Goal: Task Accomplishment & Management: Manage account settings

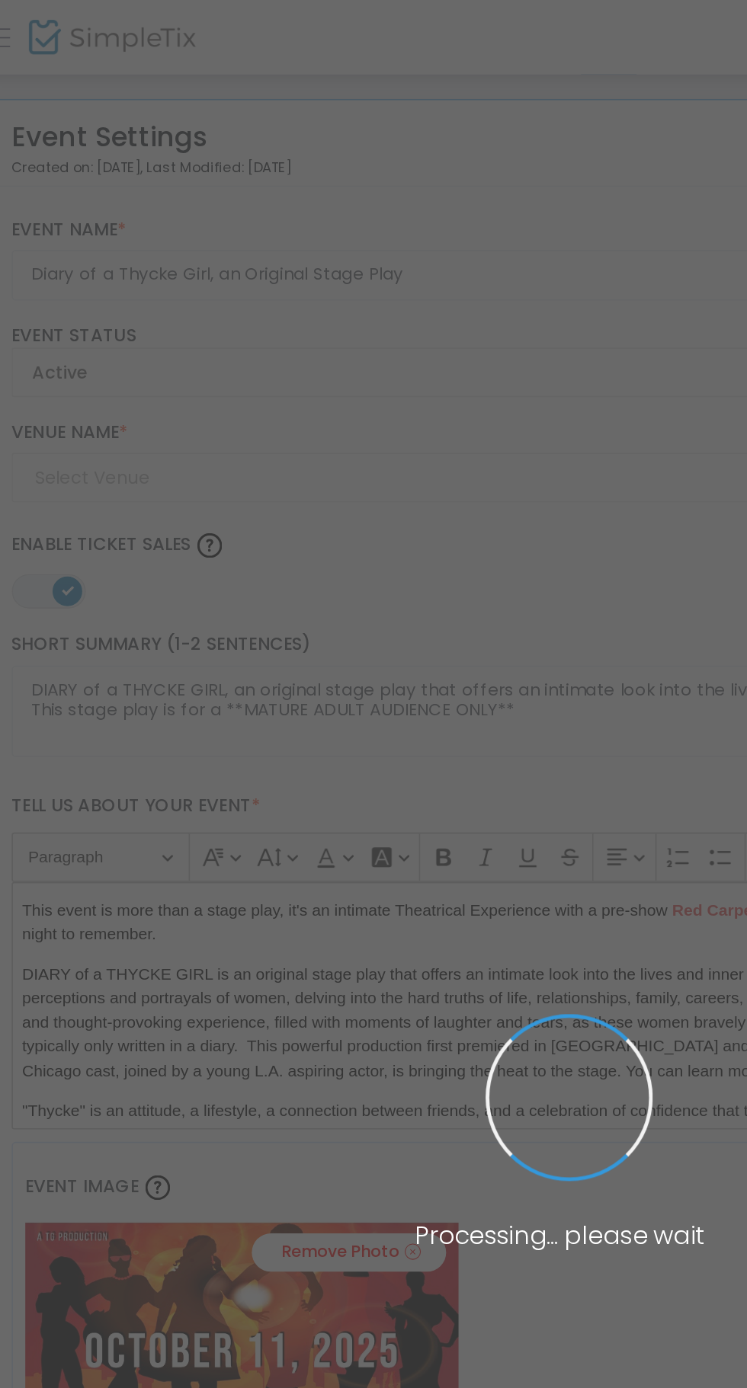
type input "Illusions Magic Lounge - Theater"
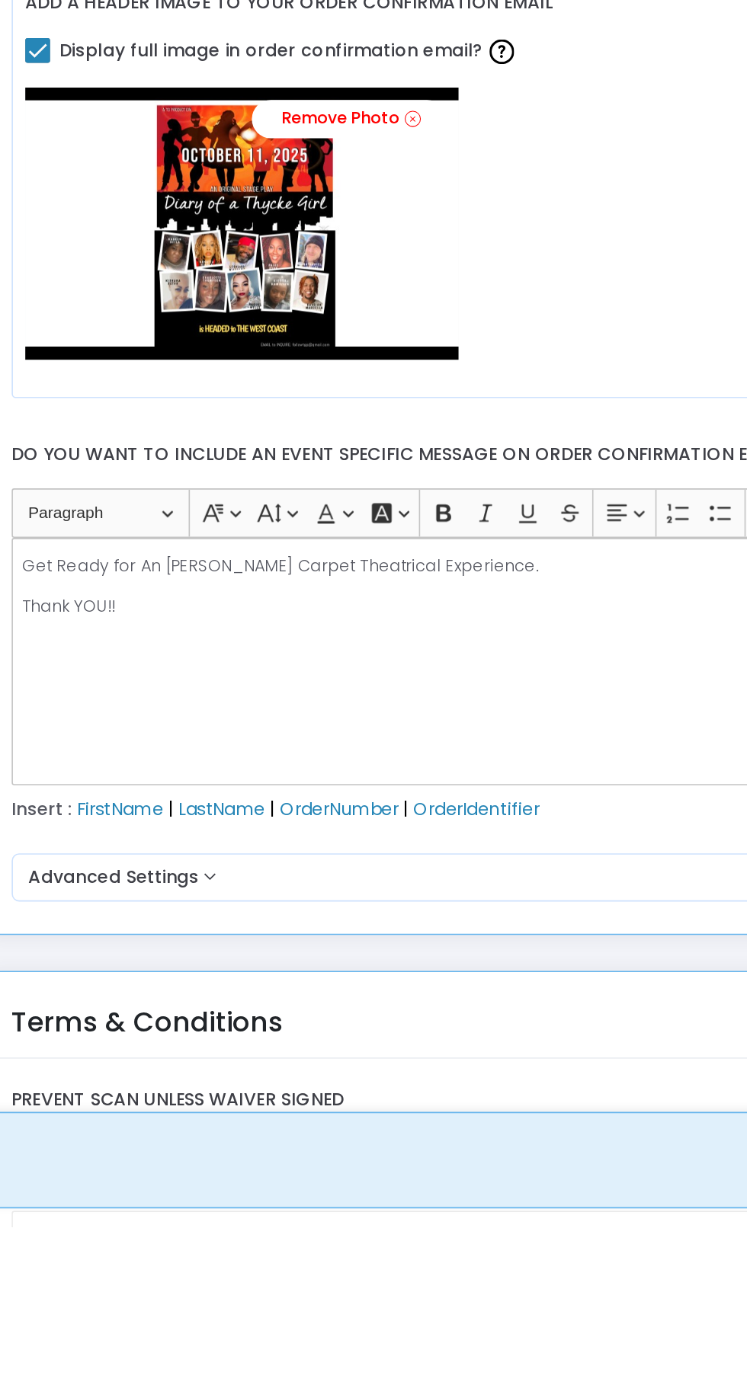
scroll to position [1496, 0]
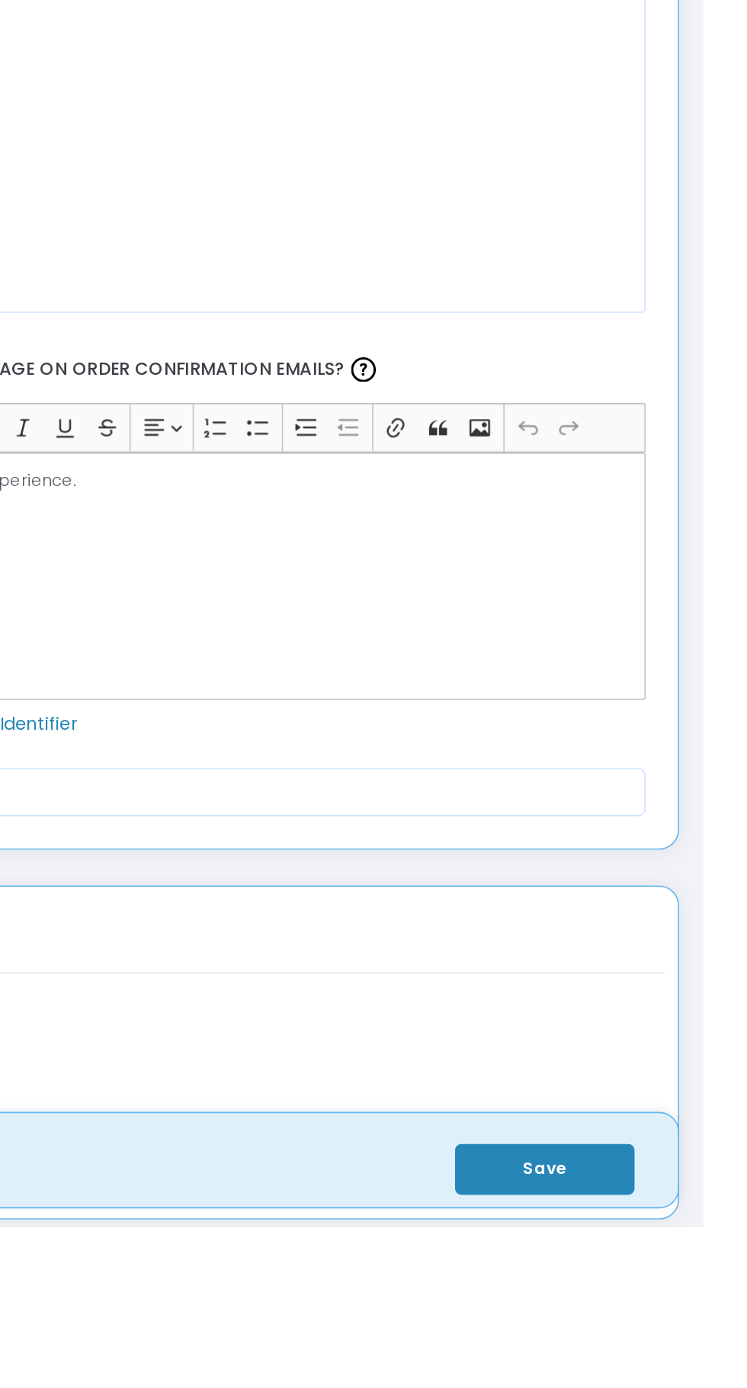
click at [667, 1368] on button "Save" at bounding box center [649, 1352] width 110 height 31
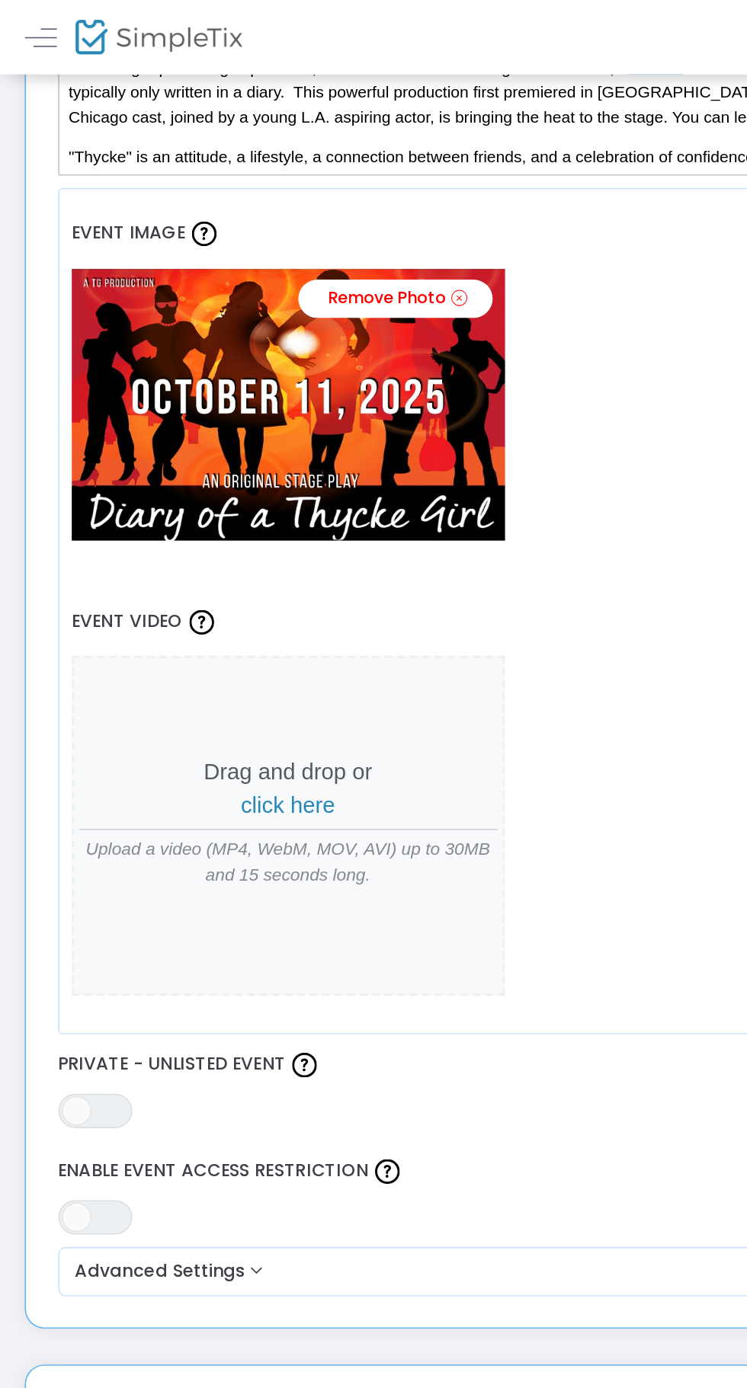
scroll to position [579, 0]
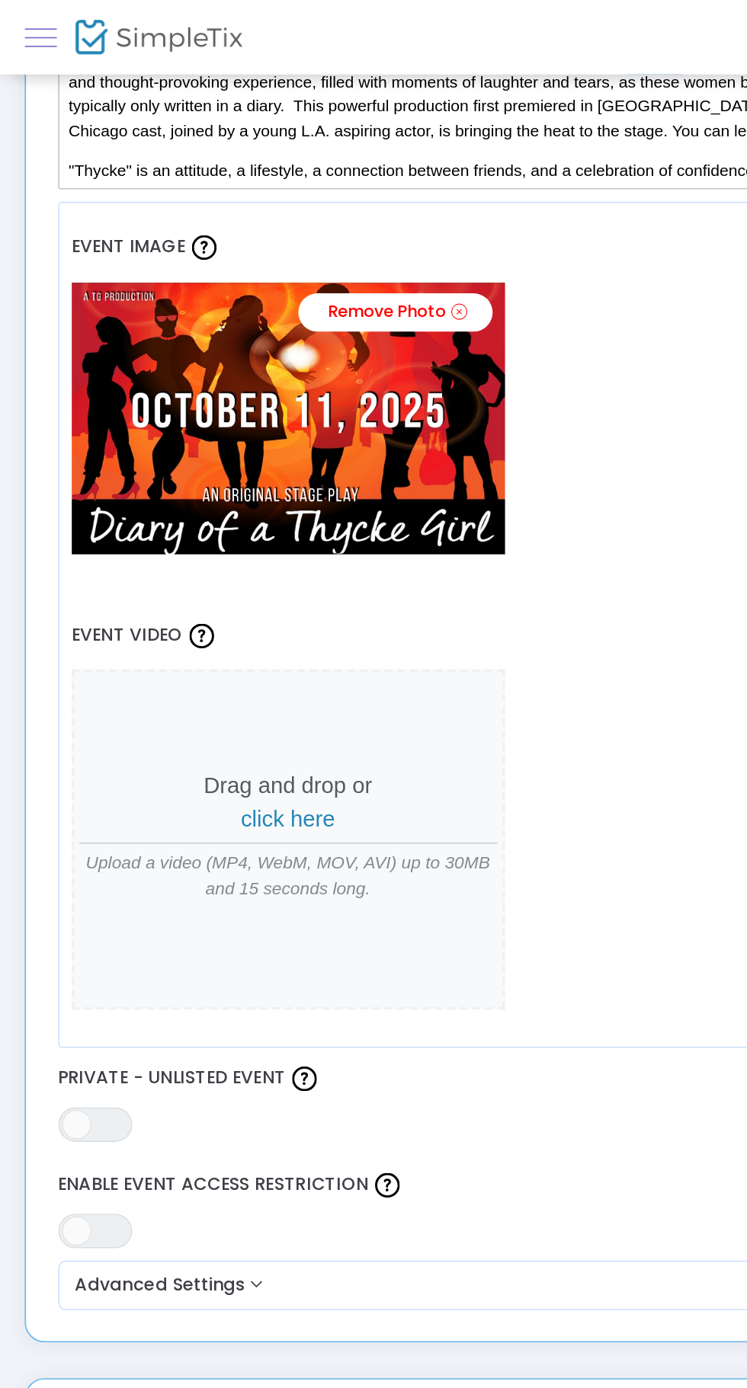
click at [27, 24] on span at bounding box center [25, 23] width 20 height 1
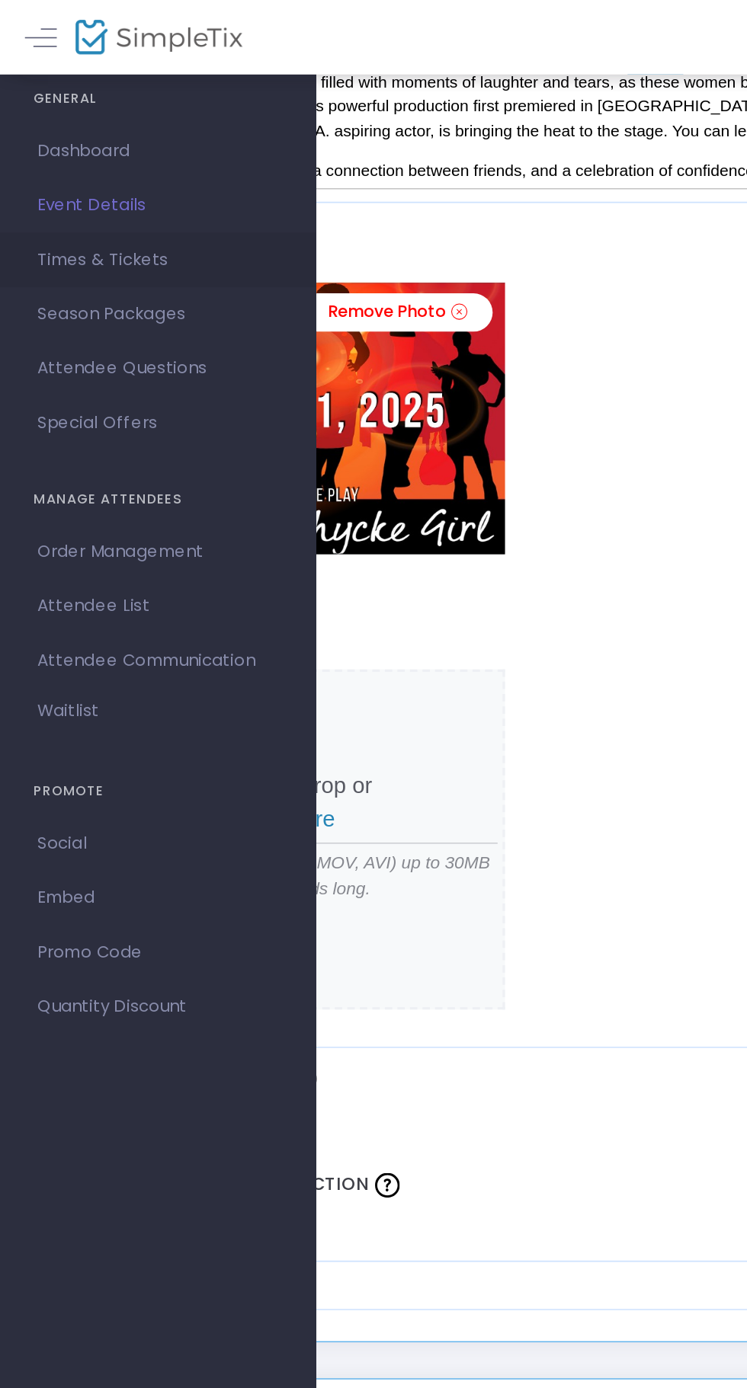
click at [100, 162] on span "Times & Tickets" at bounding box center [97, 160] width 149 height 20
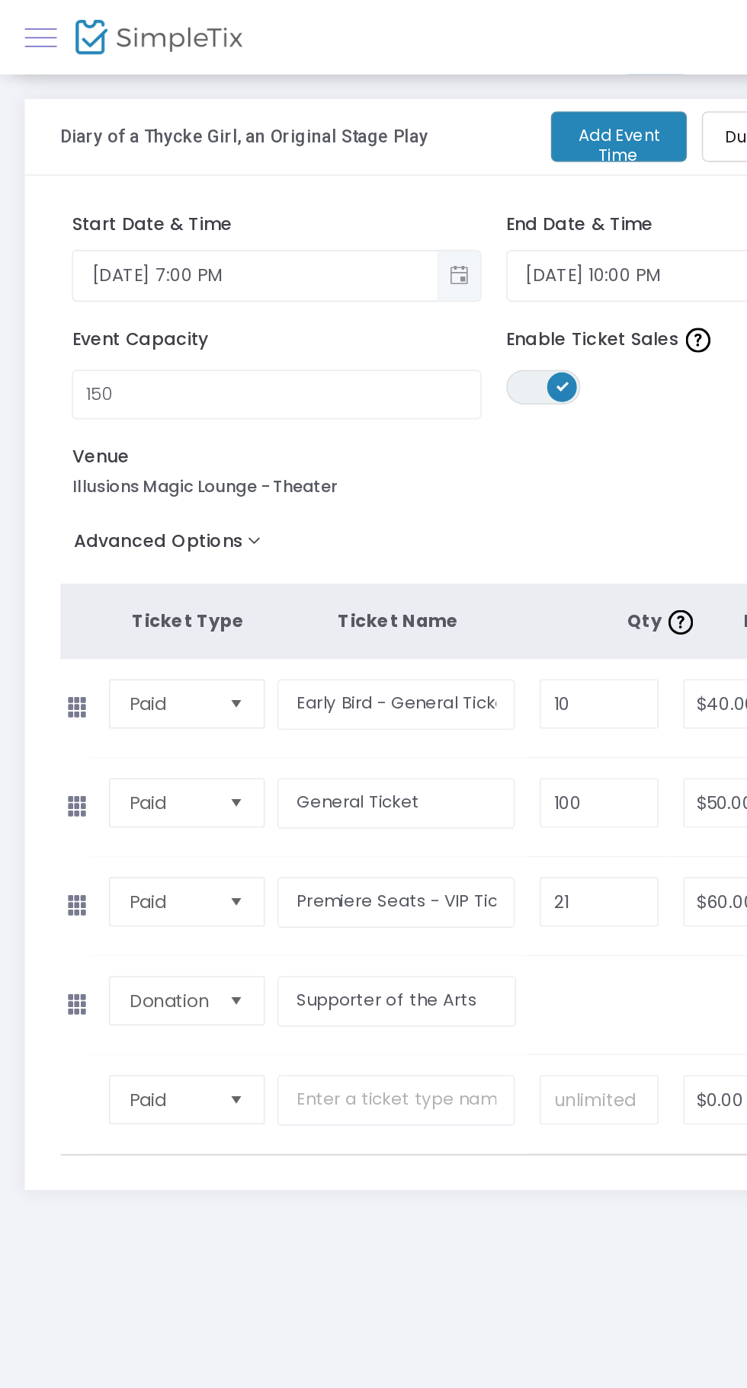
click at [30, 23] on span at bounding box center [25, 23] width 20 height 1
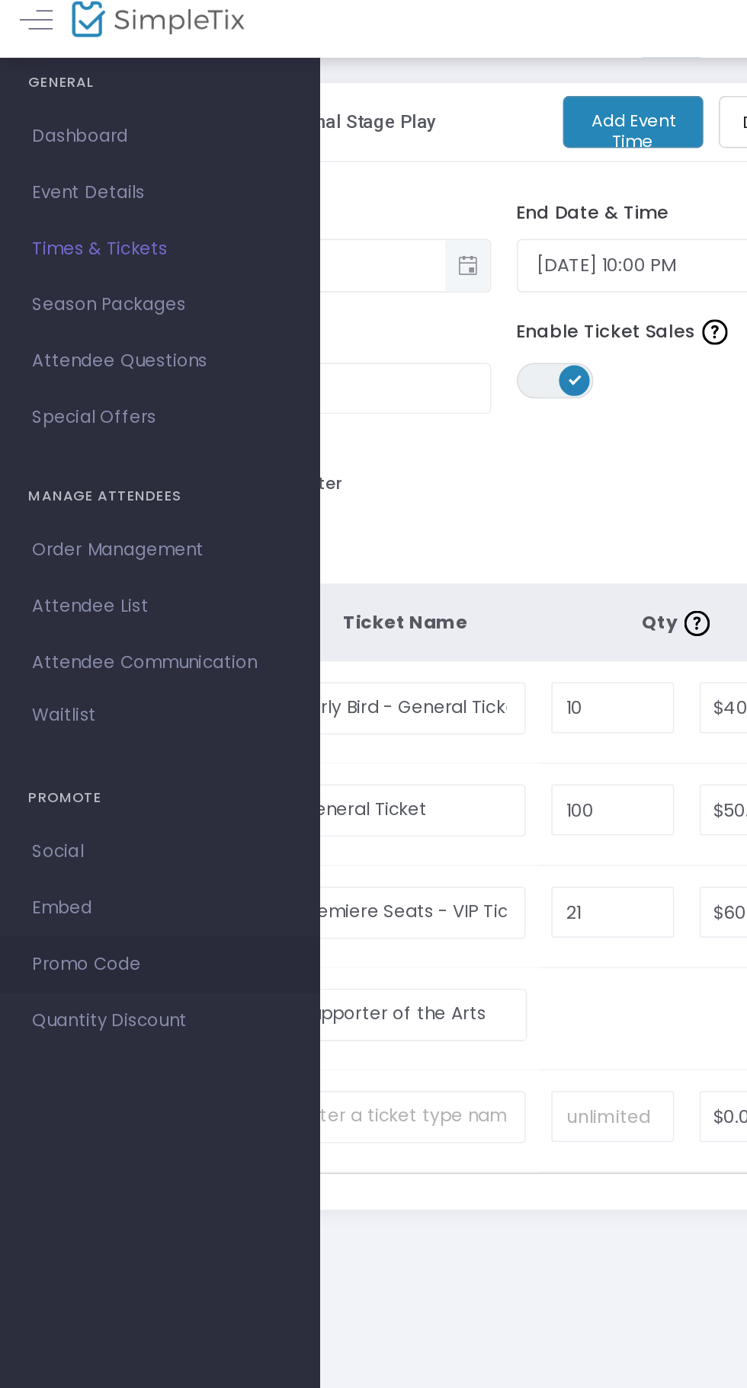
click at [75, 591] on span "Promo Code" at bounding box center [97, 587] width 149 height 20
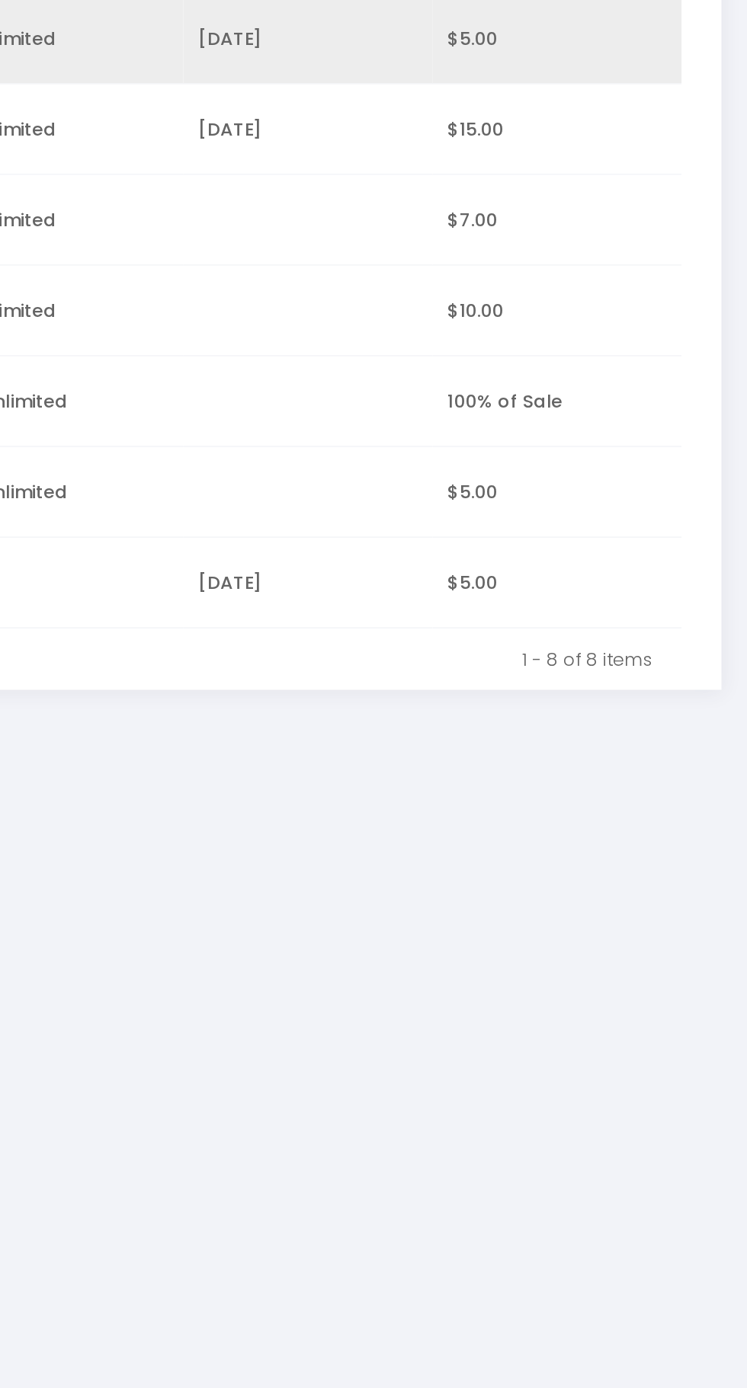
click at [465, 331] on div "[DATE]" at bounding box center [485, 331] width 130 height 15
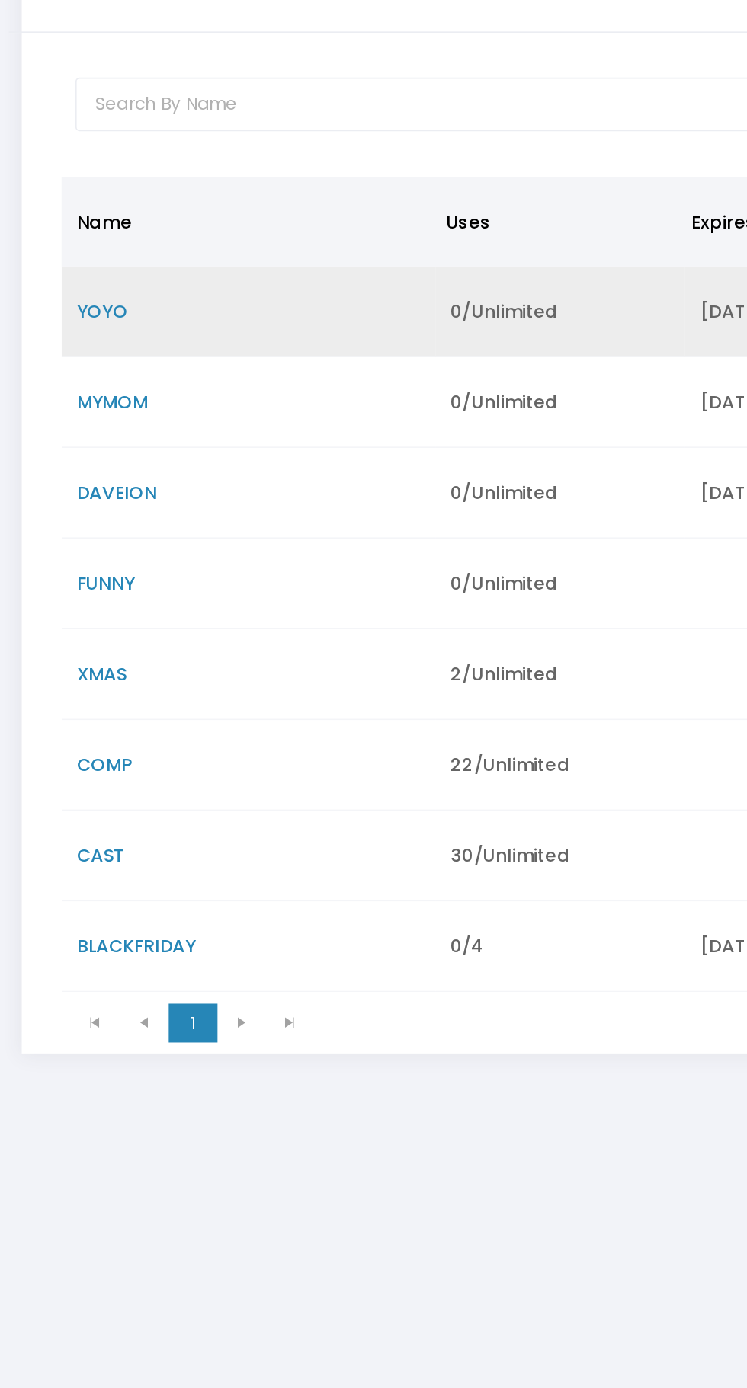
click at [77, 273] on span "YOYO" at bounding box center [63, 277] width 30 height 15
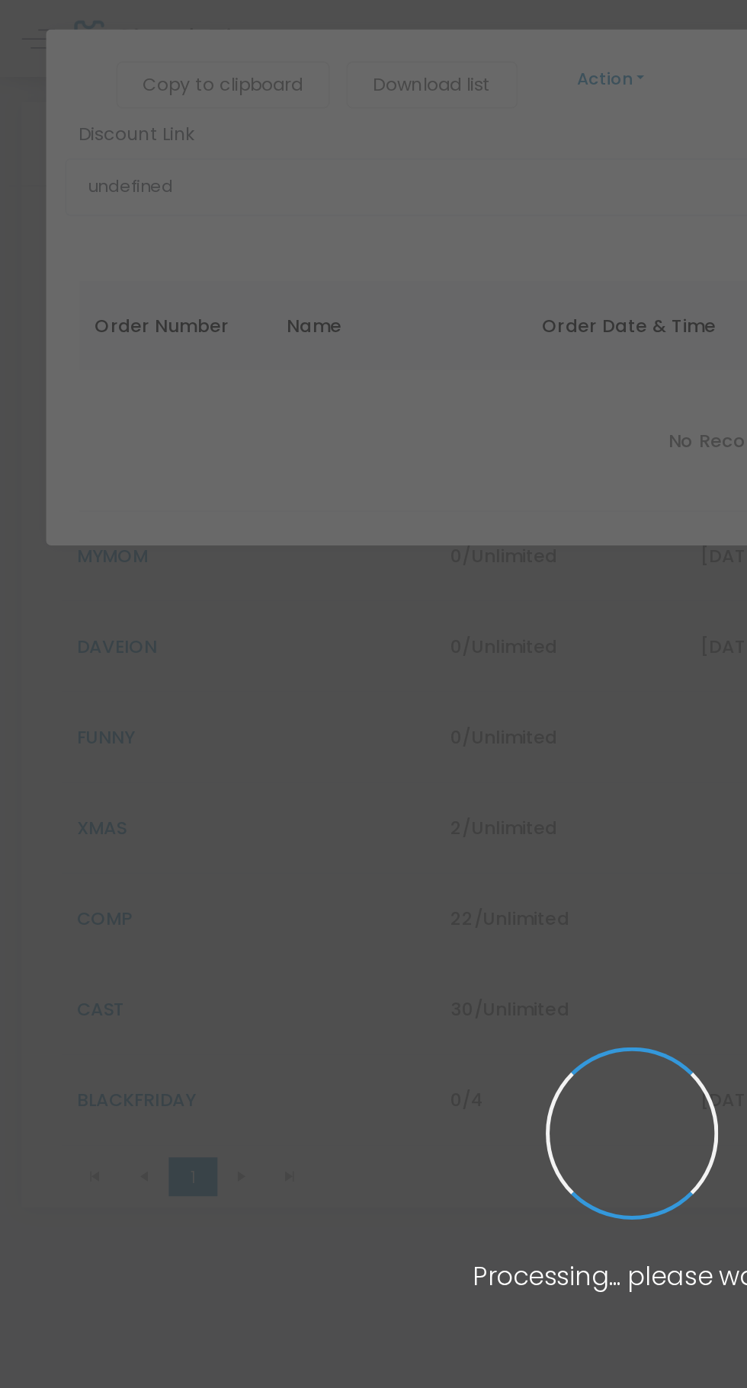
type input "[URL][DOMAIN_NAME]"
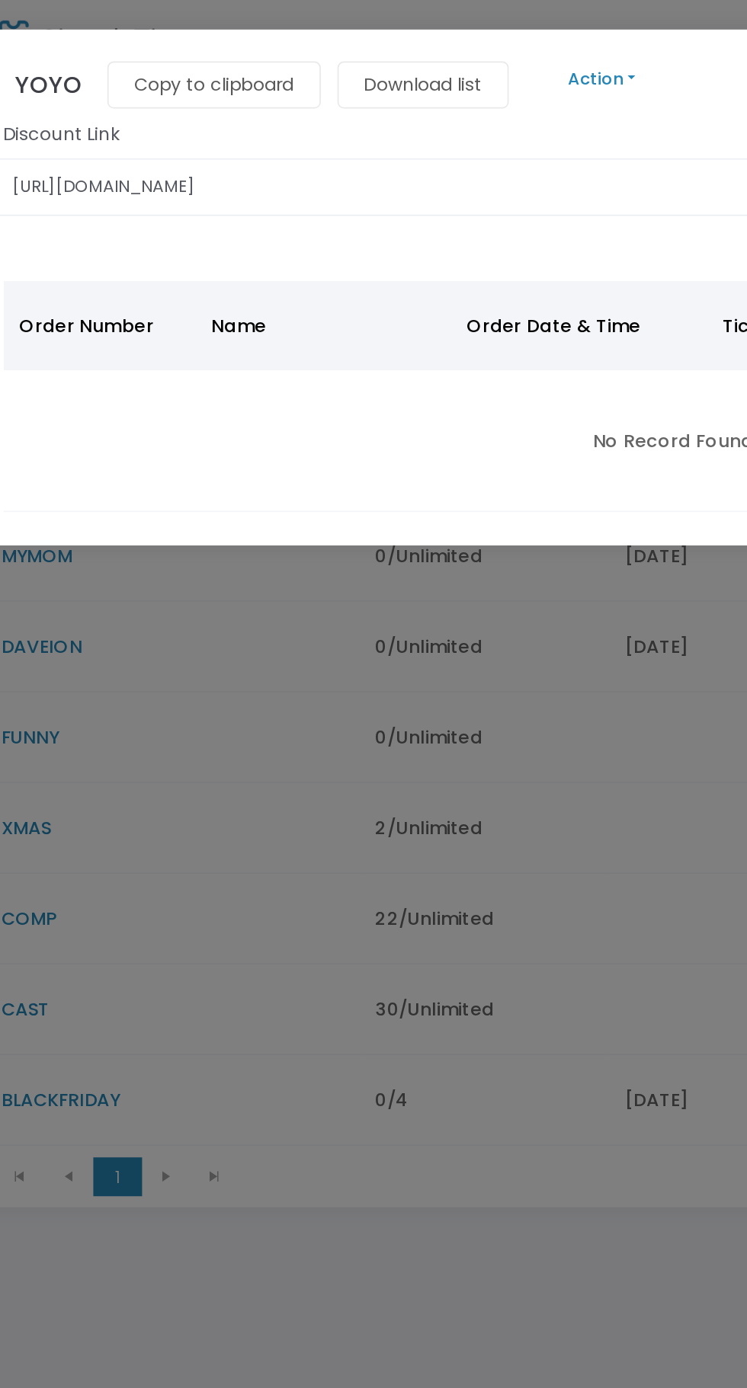
click at [402, 45] on button "Action" at bounding box center [405, 47] width 91 height 17
click at [408, 90] on link "Edit" at bounding box center [721, 87] width 687 height 27
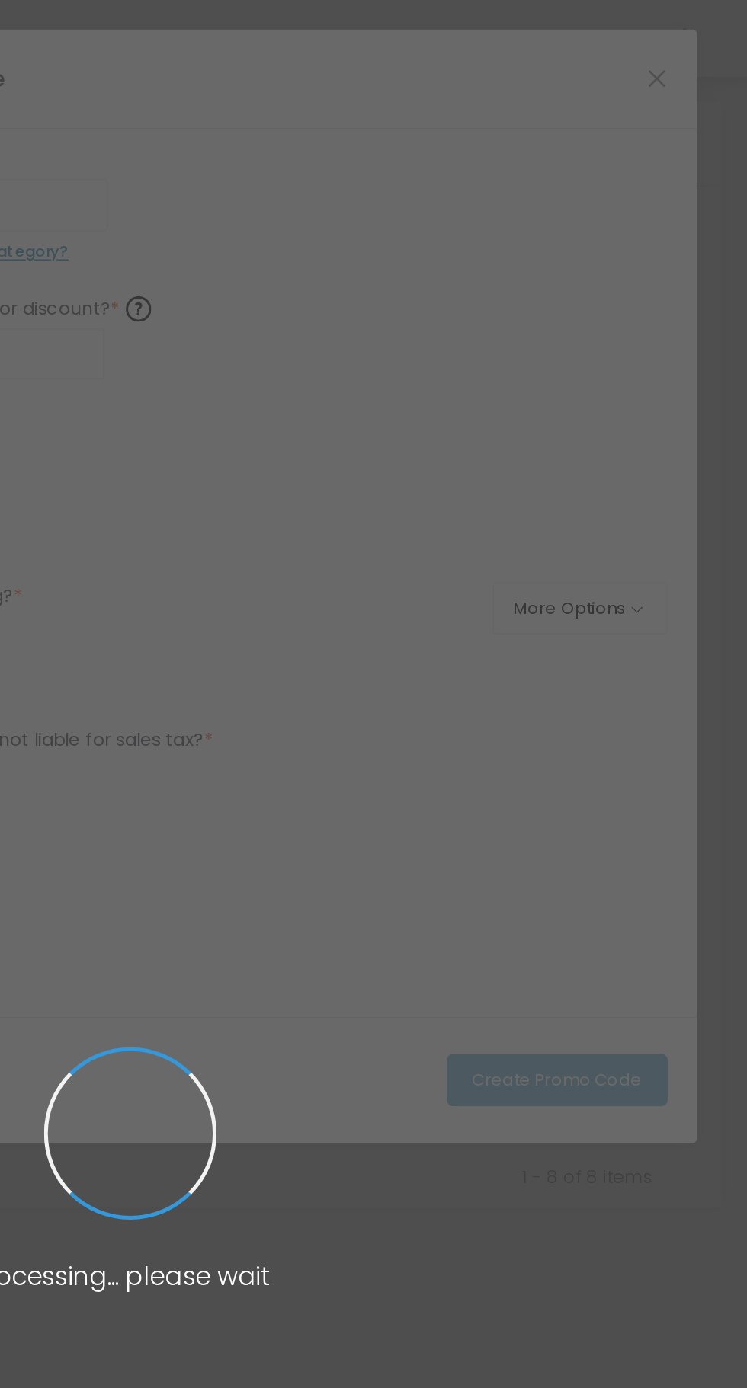
type input "YOYO"
type input "$5.00"
radio input "false"
radio input "true"
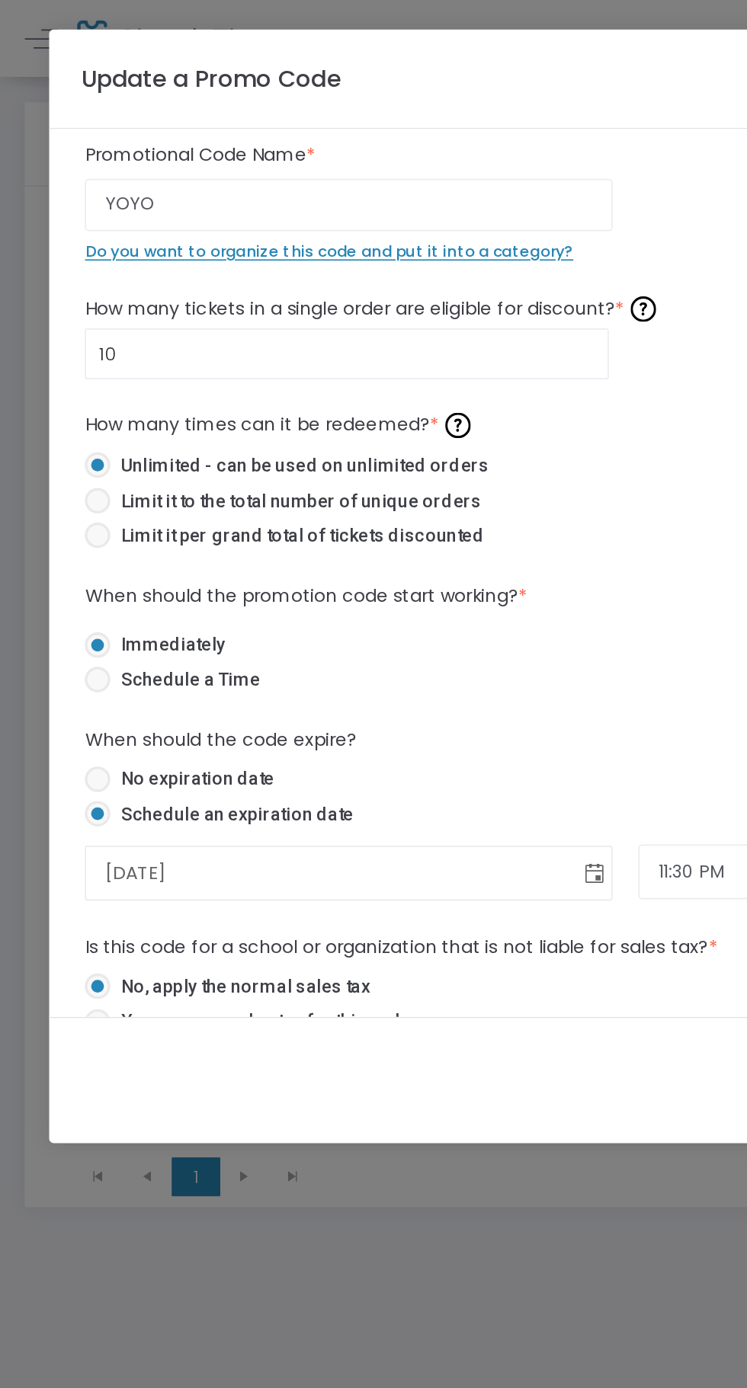
click at [349, 518] on span "Toggle calendar" at bounding box center [354, 521] width 25 height 25
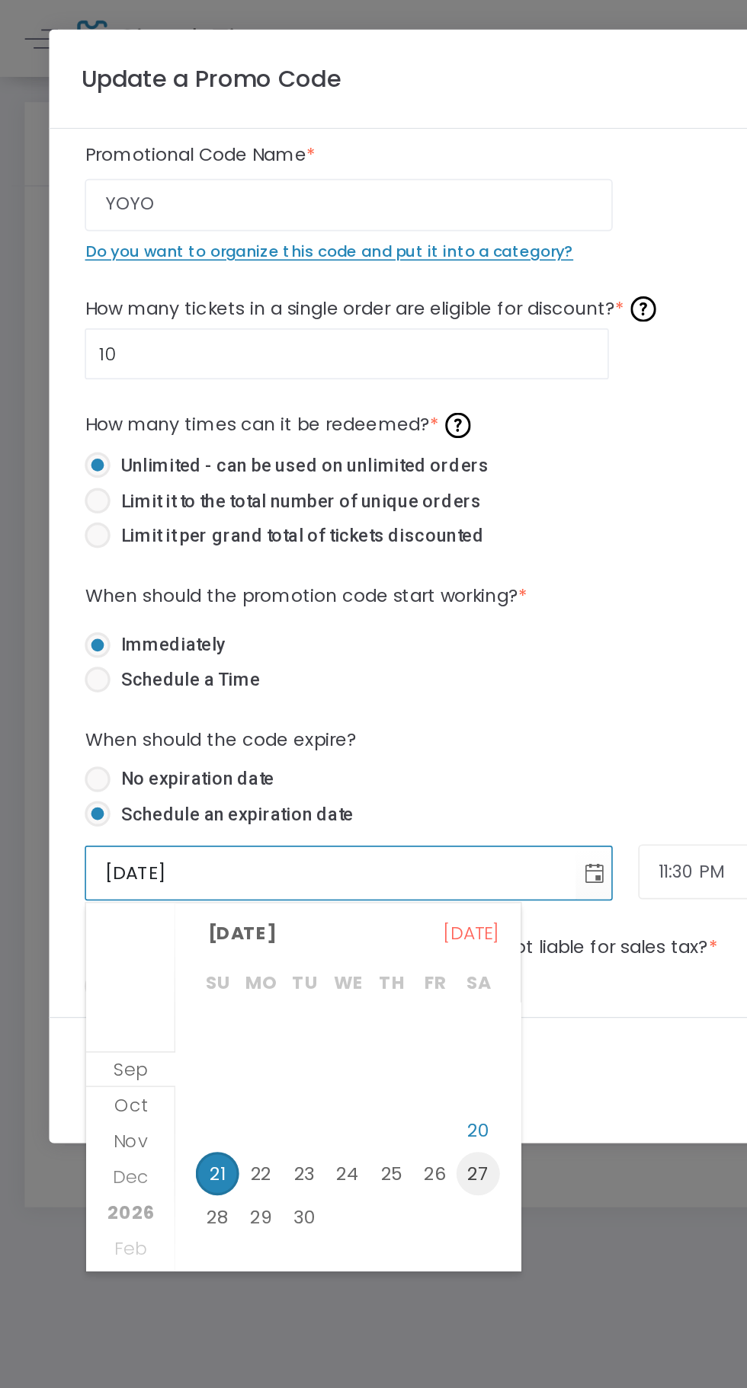
click at [286, 700] on span "27" at bounding box center [286, 700] width 26 height 26
type input "[DATE]"
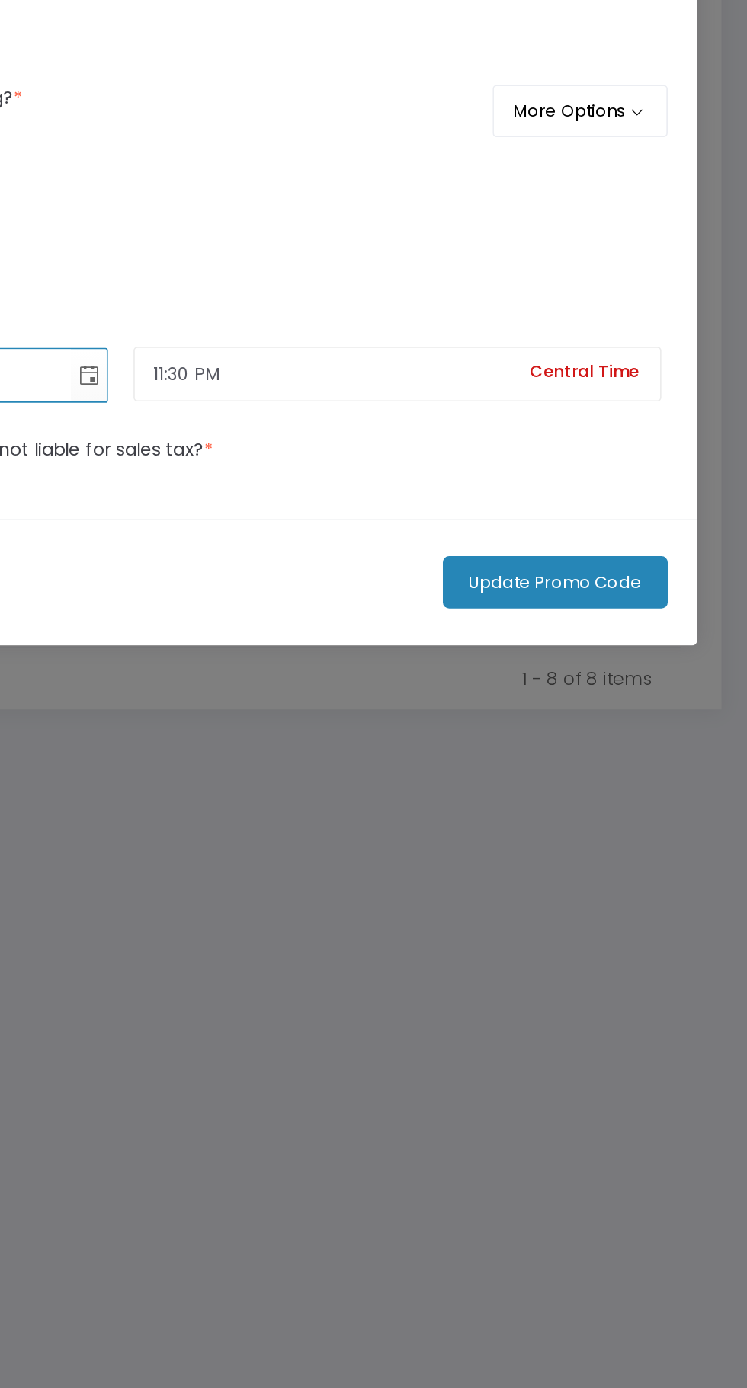
click at [638, 654] on button "Update Promo Code" at bounding box center [632, 644] width 134 height 31
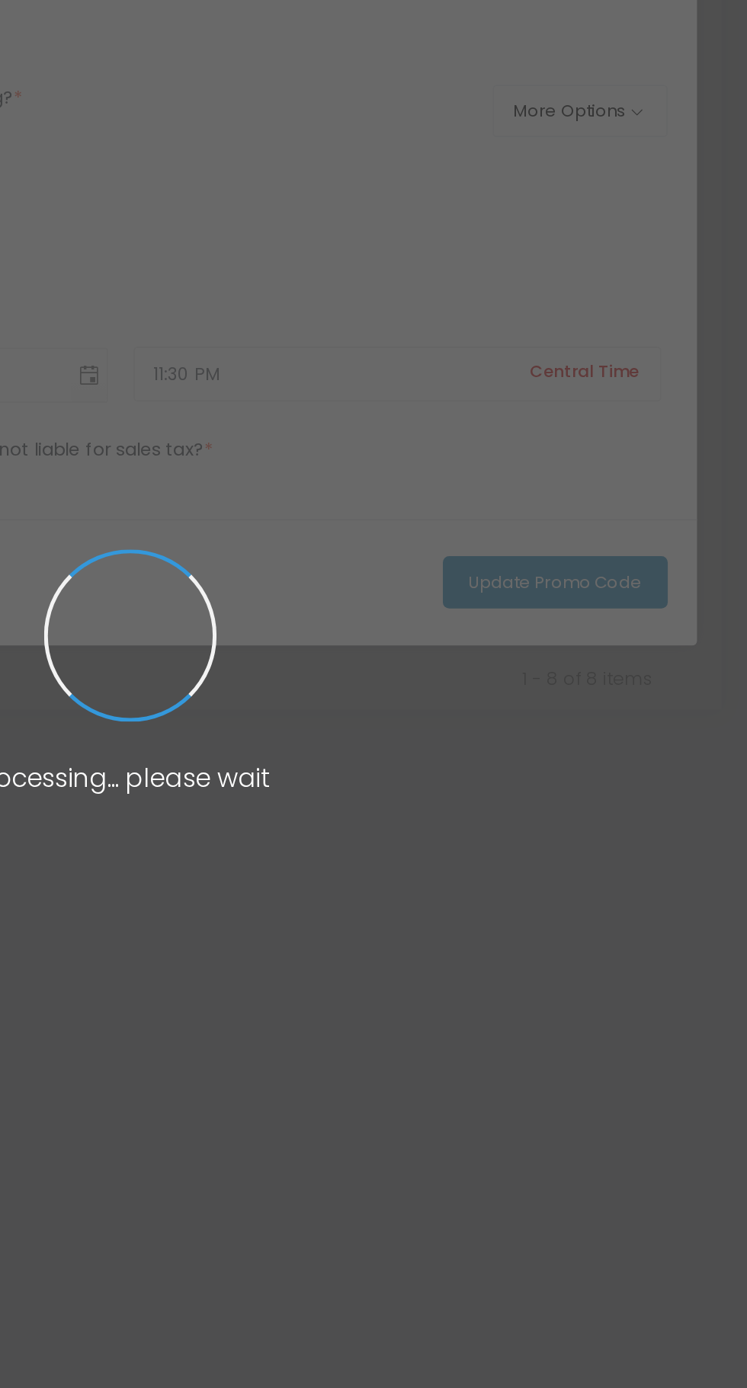
checkbox input "false"
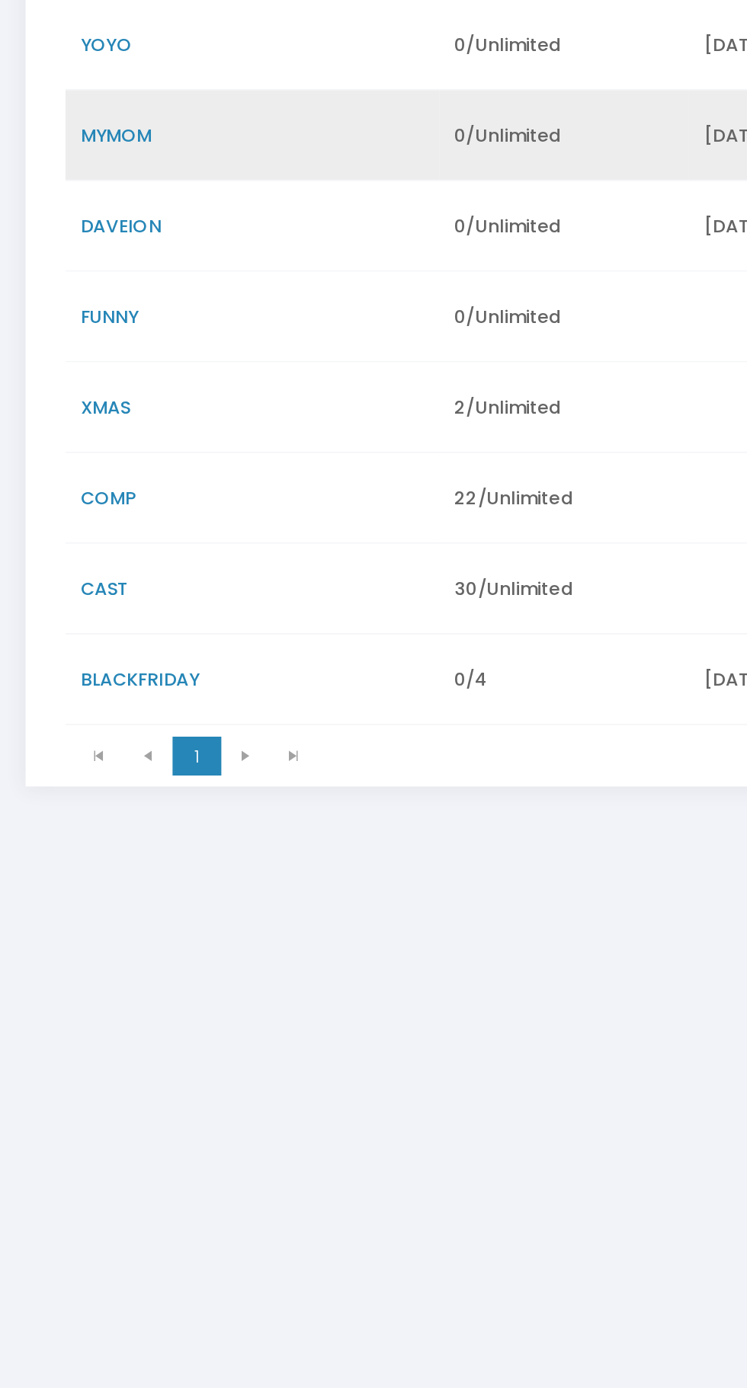
click at [80, 332] on span "MYMOM" at bounding box center [69, 331] width 43 height 15
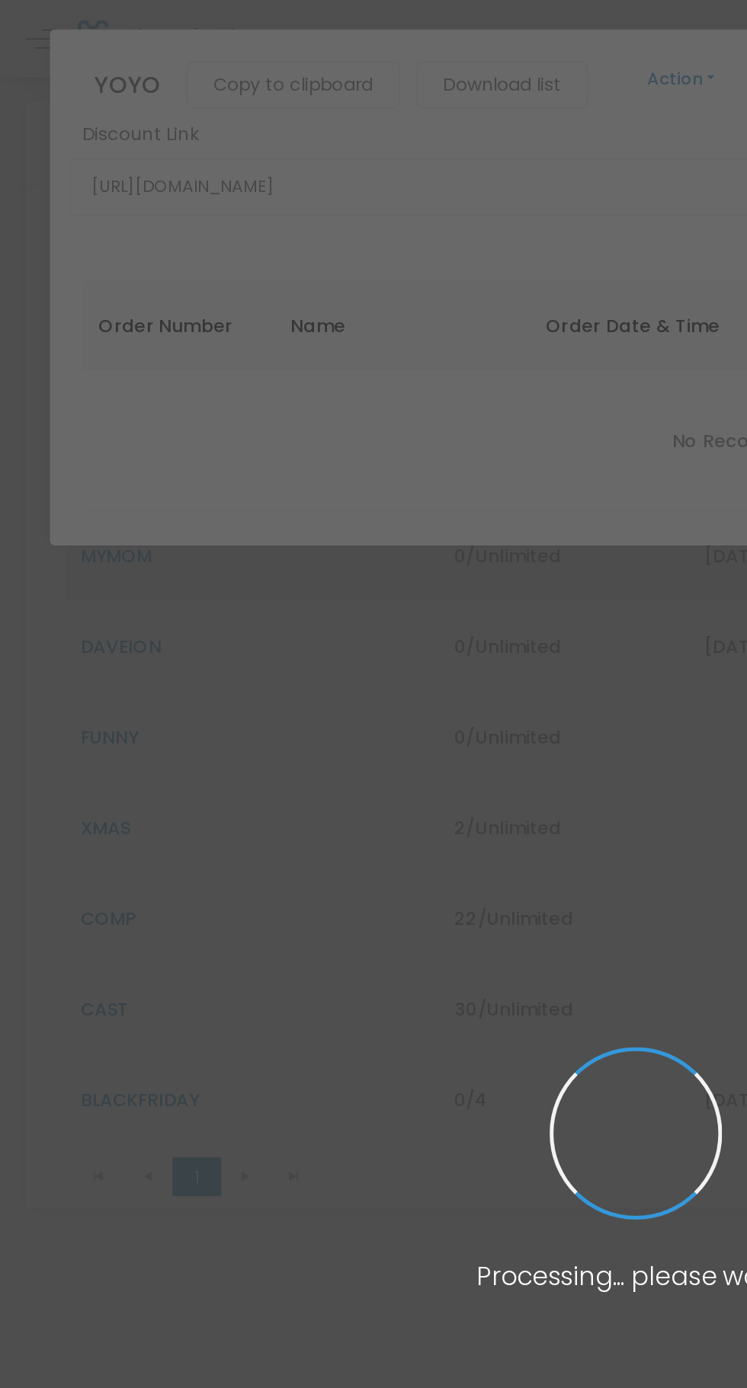
type input "[URL][DOMAIN_NAME]"
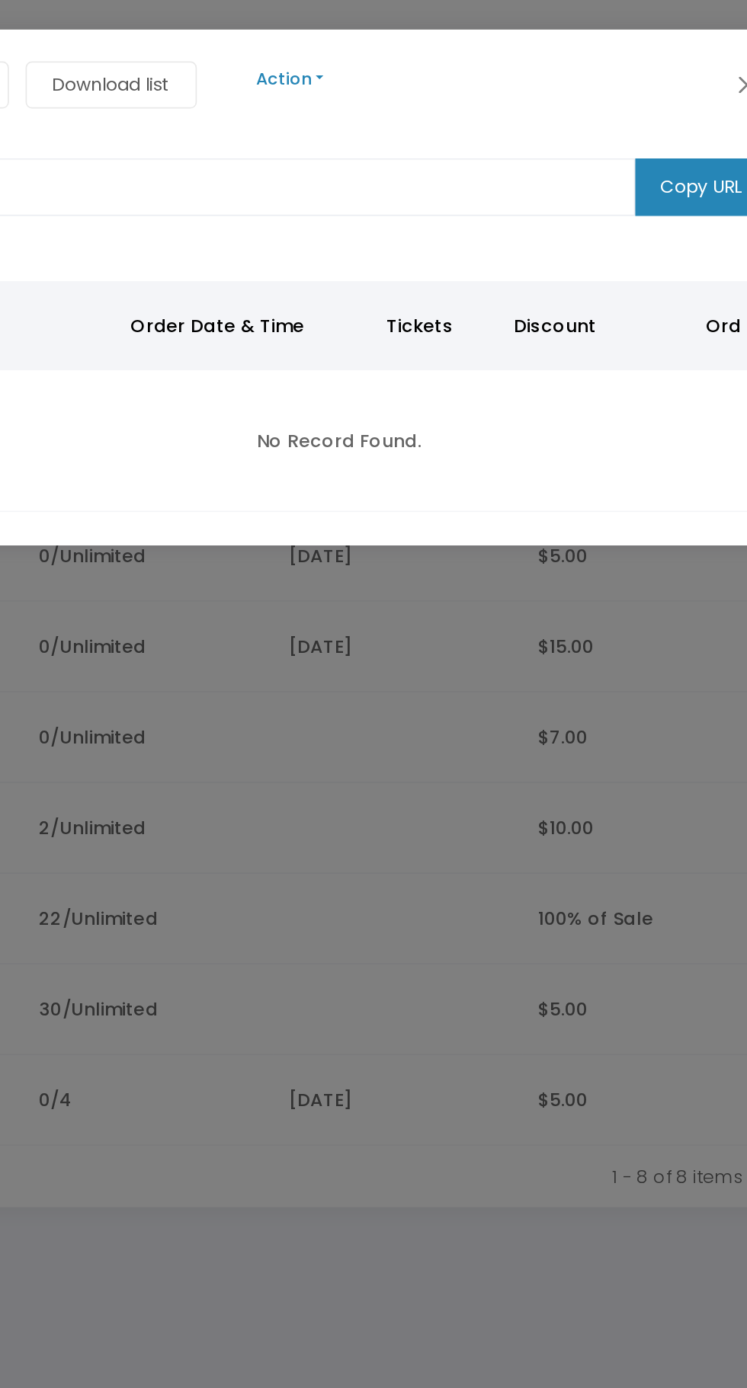
click at [424, 41] on button "Action" at bounding box center [420, 47] width 91 height 17
click at [443, 46] on button "Action" at bounding box center [420, 47] width 91 height 17
click at [428, 47] on button "Action" at bounding box center [420, 47] width 91 height 17
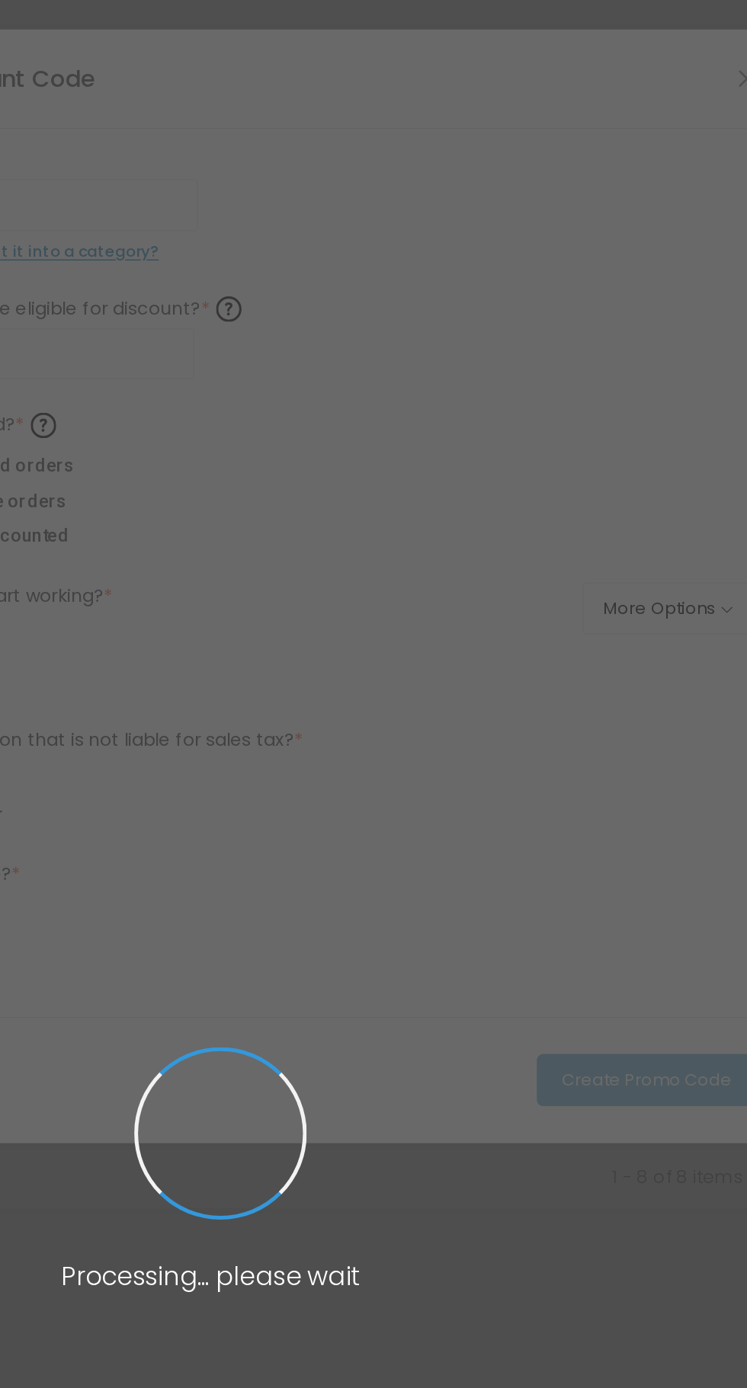
type input "MYMOM"
type input "4"
type input "$5.00"
radio input "false"
radio input "true"
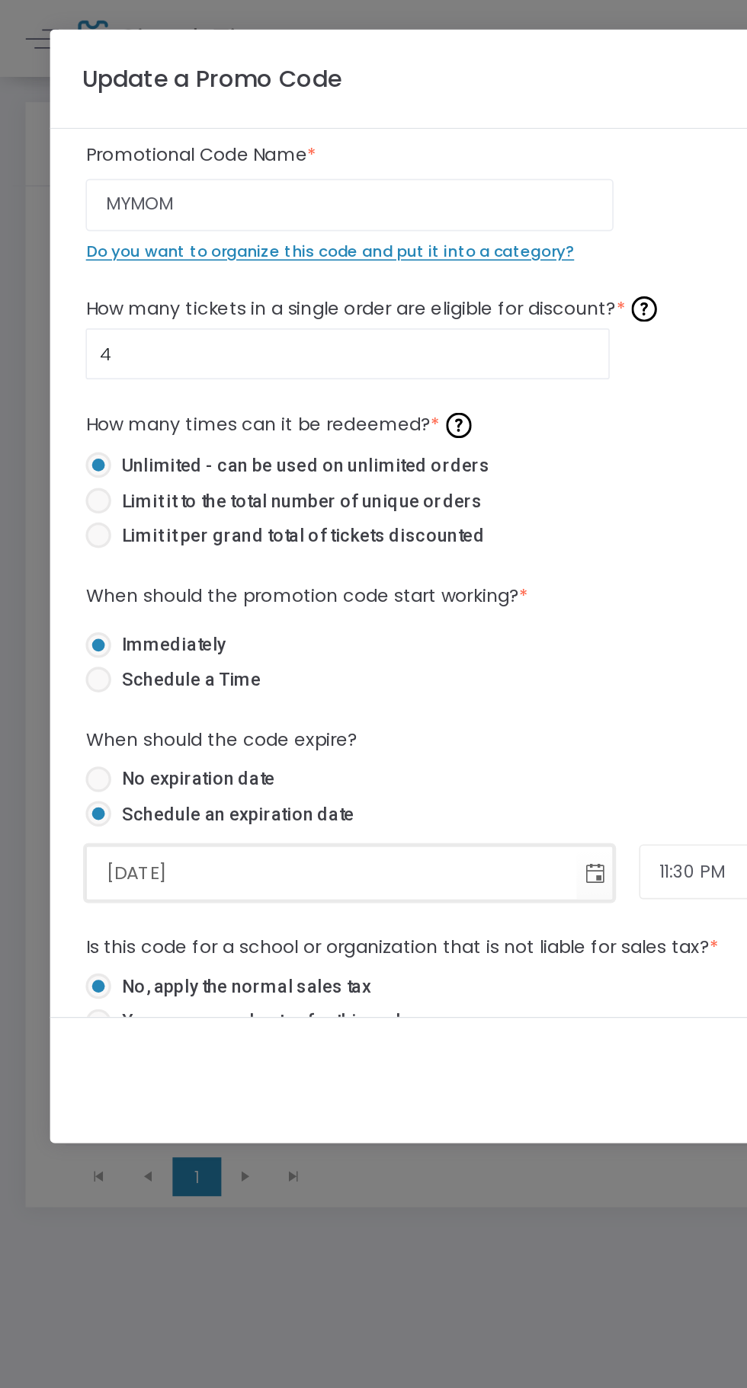
click at [130, 519] on input "[DATE]" at bounding box center [198, 520] width 292 height 31
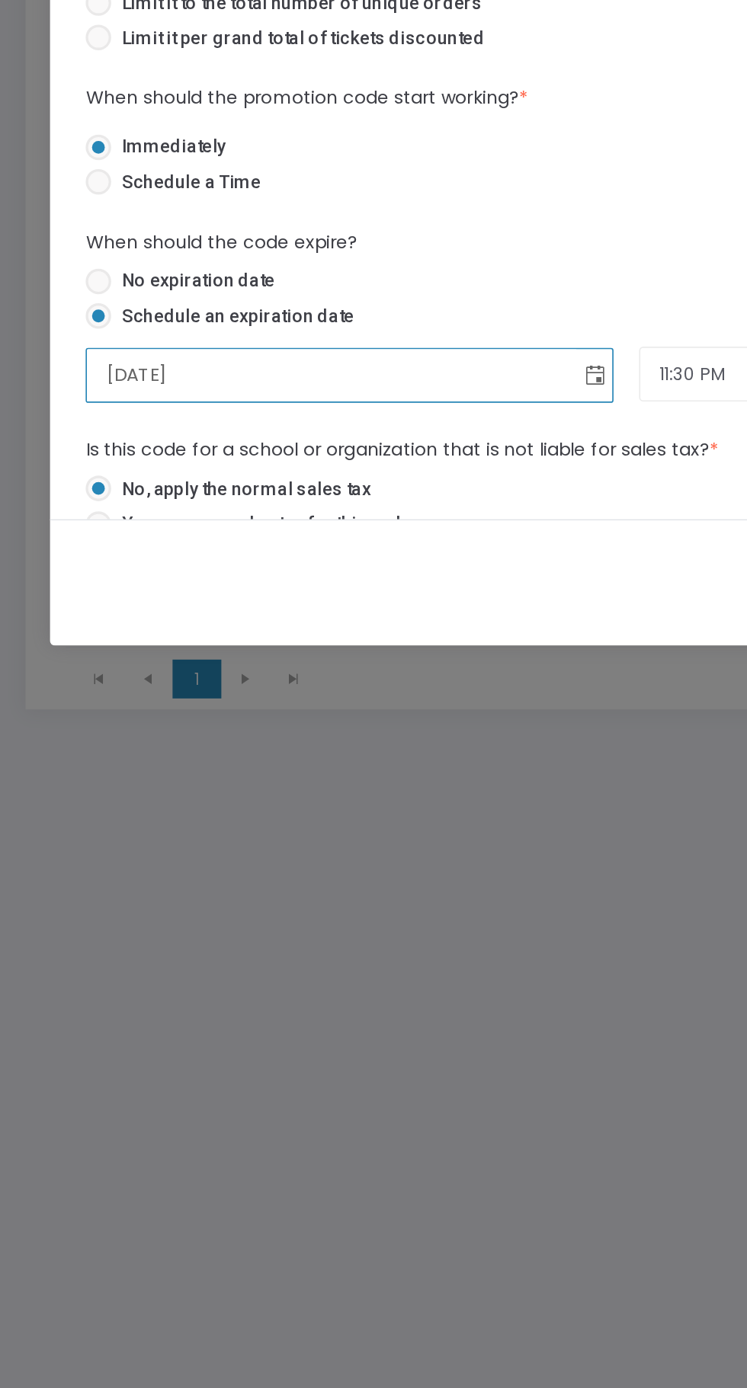
click at [350, 521] on span "Toggle calendar" at bounding box center [354, 521] width 25 height 25
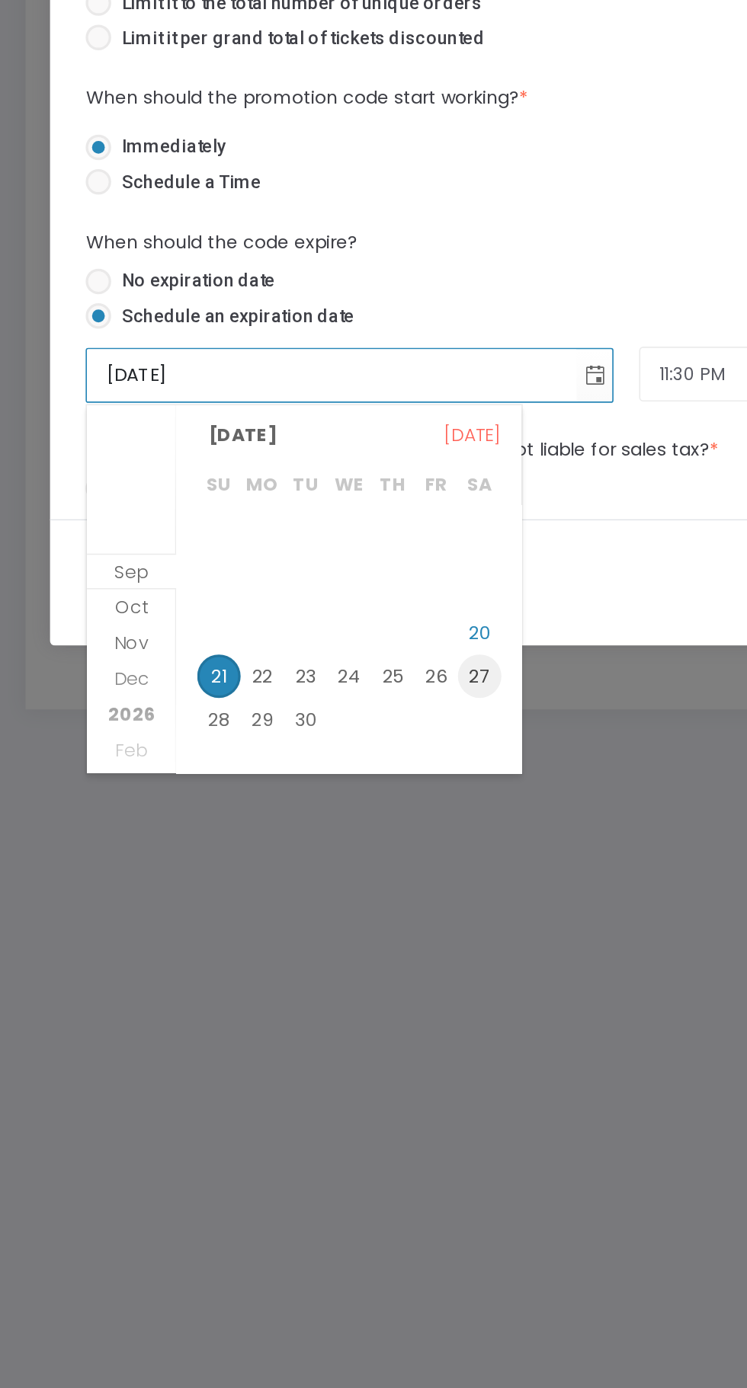
click at [286, 700] on span "27" at bounding box center [286, 700] width 26 height 26
type input "[DATE]"
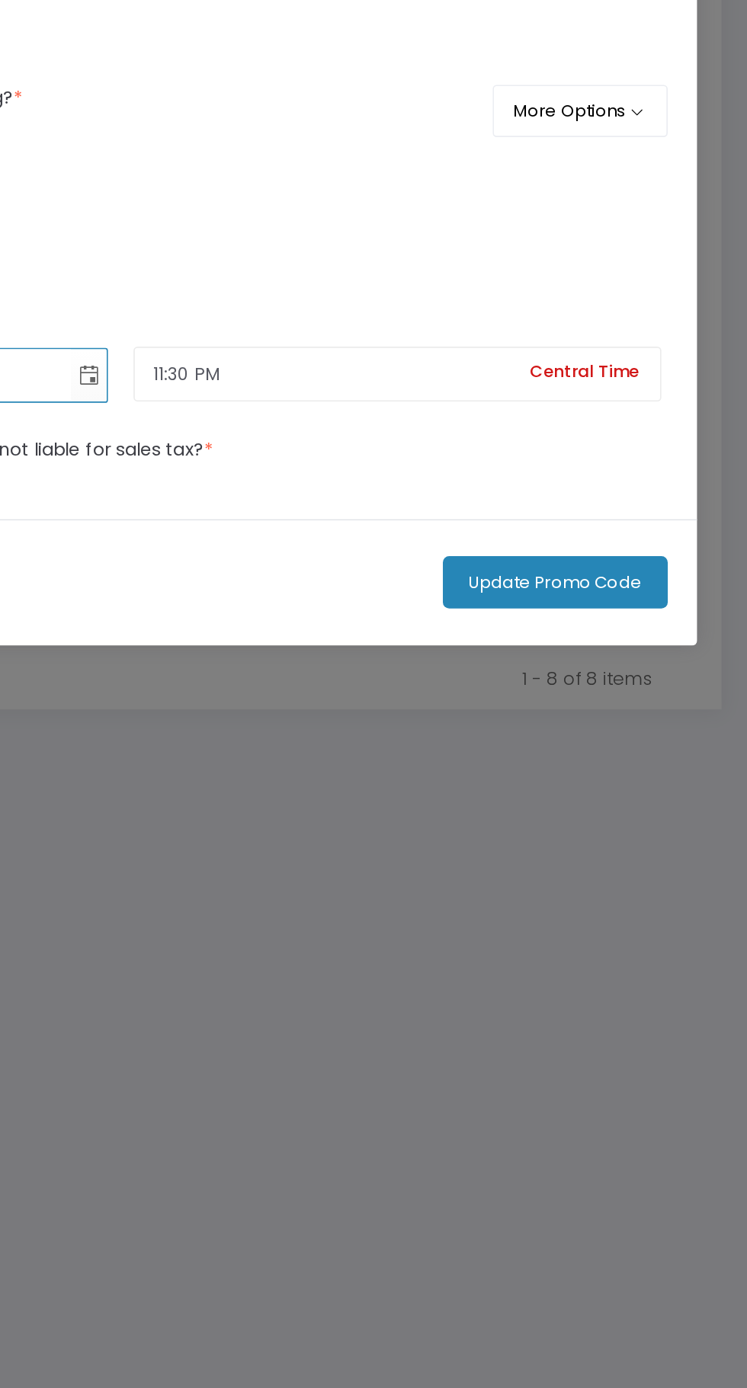
click at [648, 649] on button "Update Promo Code" at bounding box center [632, 644] width 134 height 31
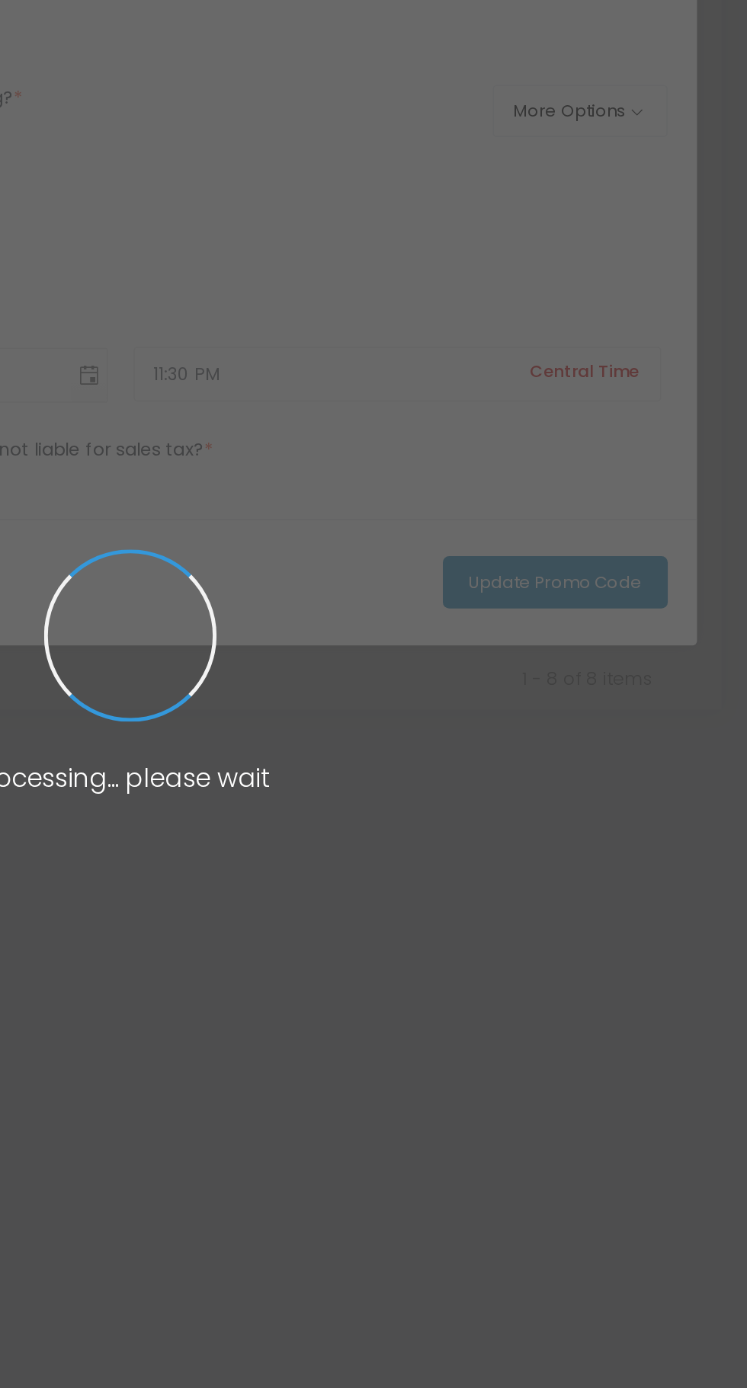
checkbox input "false"
